Goal: Information Seeking & Learning: Learn about a topic

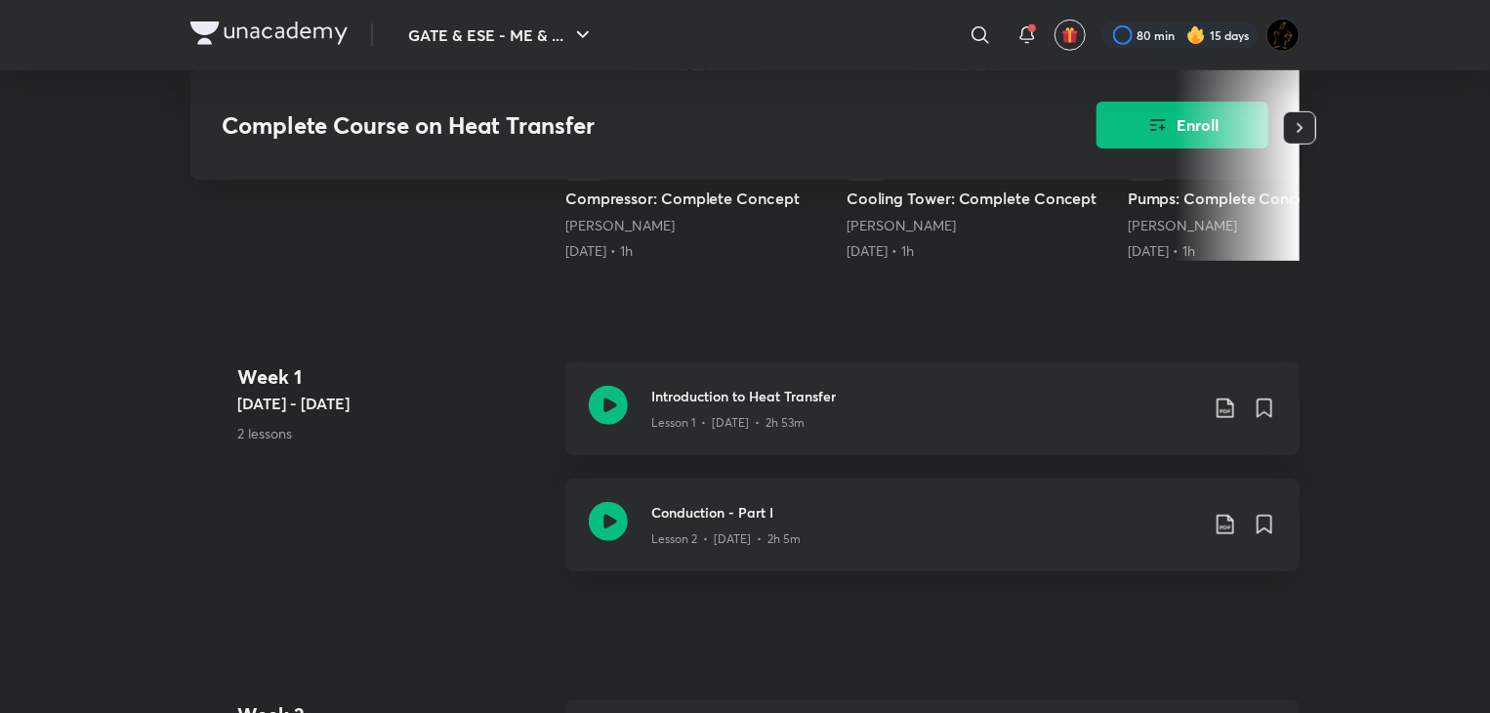
scroll to position [496, 0]
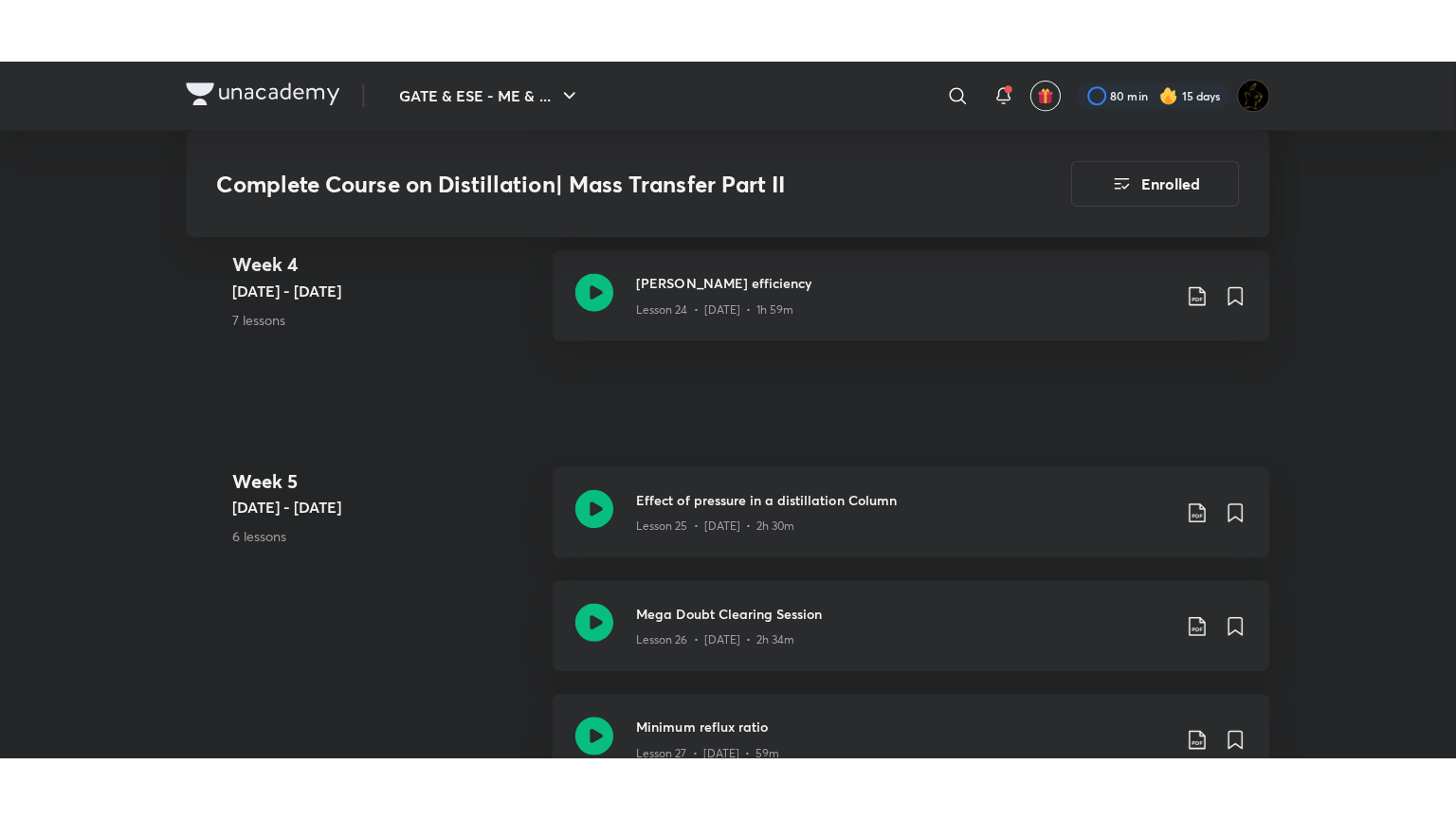
scroll to position [4075, 0]
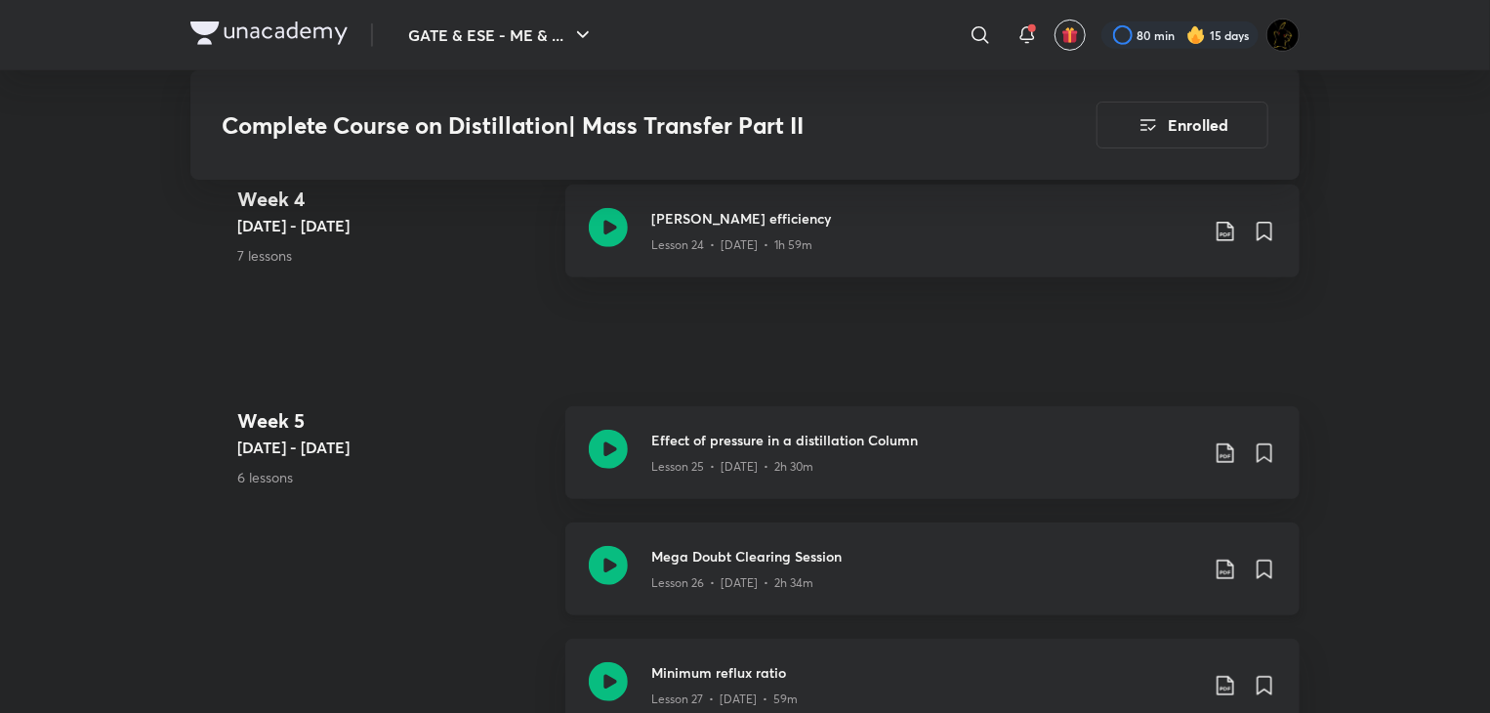
click at [592, 570] on icon at bounding box center [608, 565] width 39 height 39
